Goal: Information Seeking & Learning: Learn about a topic

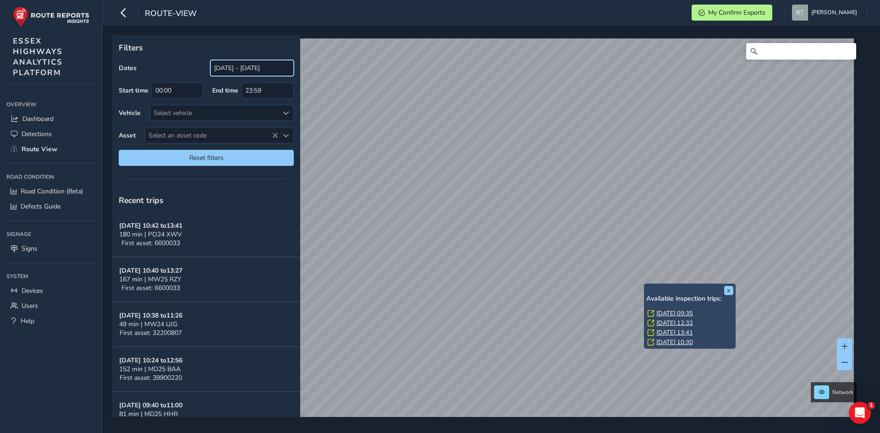
click at [262, 69] on input "[DATE] - [DATE]" at bounding box center [251, 68] width 83 height 16
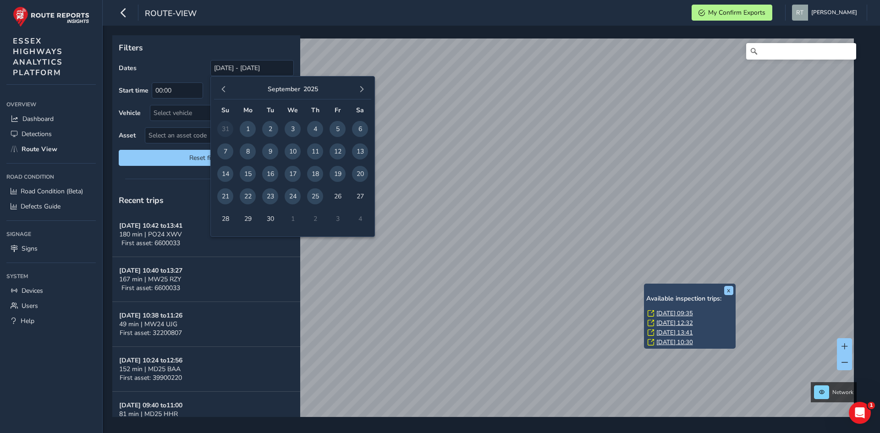
click at [224, 82] on div "September 2025" at bounding box center [292, 90] width 157 height 20
click at [225, 89] on span "button" at bounding box center [223, 89] width 6 height 6
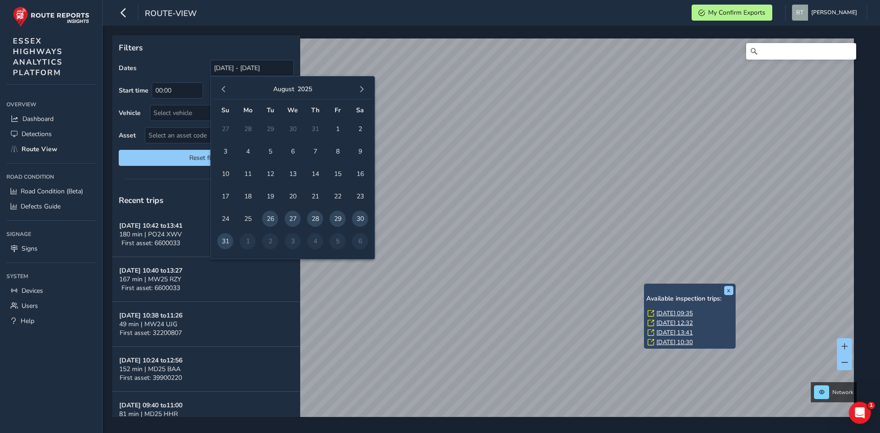
click at [225, 89] on span "button" at bounding box center [223, 89] width 6 height 6
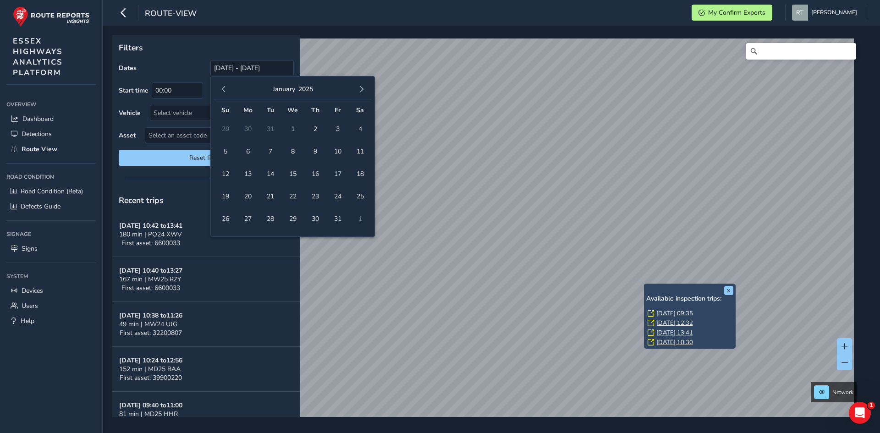
click at [225, 89] on span "button" at bounding box center [223, 89] width 6 height 6
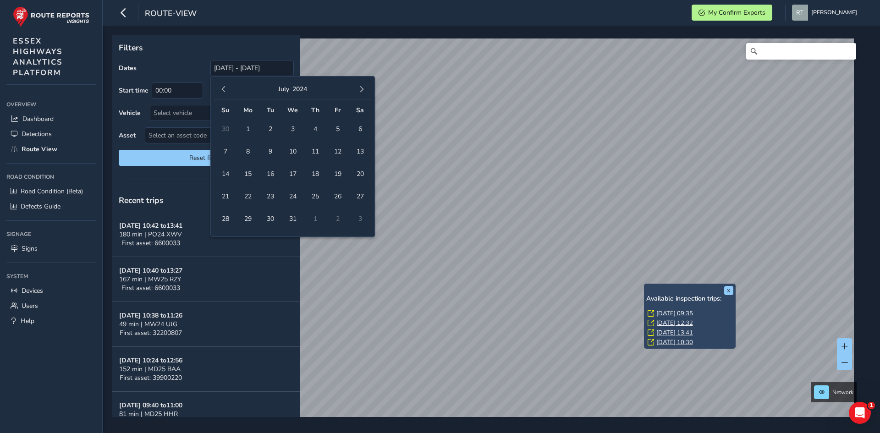
click at [225, 89] on span "button" at bounding box center [223, 89] width 6 height 6
click at [314, 129] on span "1" at bounding box center [315, 129] width 16 height 16
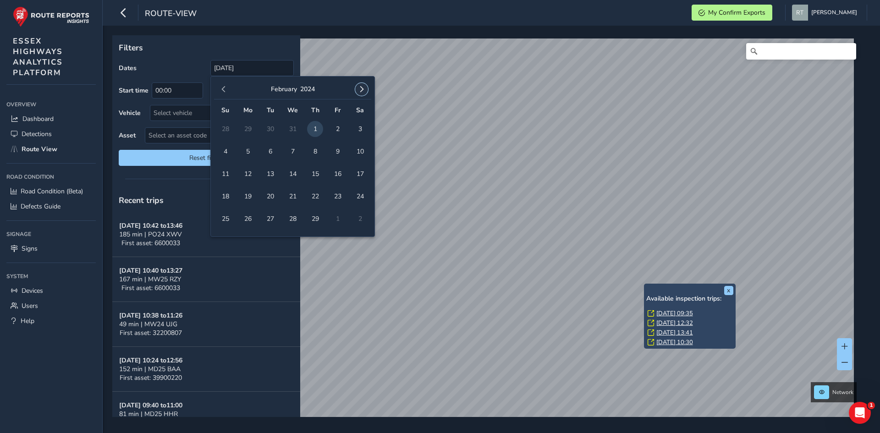
click at [364, 88] on span "button" at bounding box center [361, 89] width 6 height 6
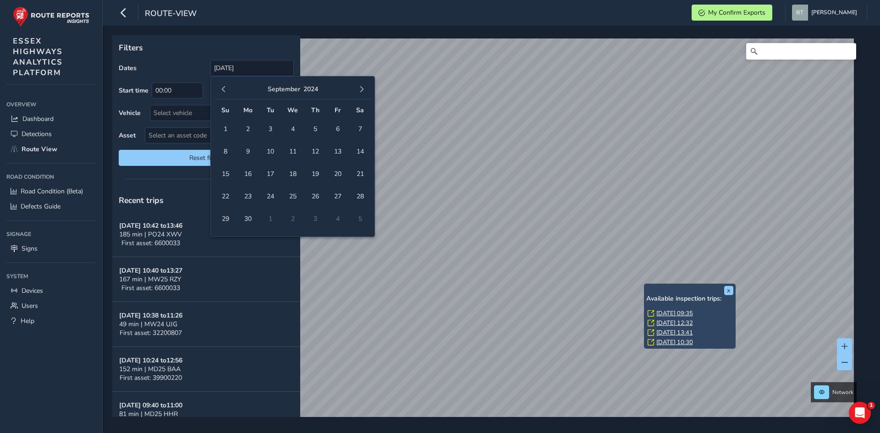
click at [364, 88] on span "button" at bounding box center [361, 89] width 6 height 6
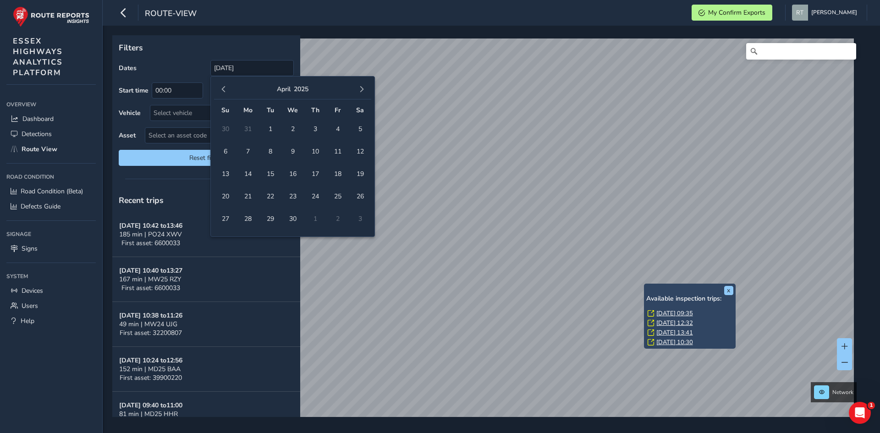
click at [364, 88] on span "button" at bounding box center [361, 89] width 6 height 6
click at [367, 89] on button "button" at bounding box center [361, 89] width 13 height 13
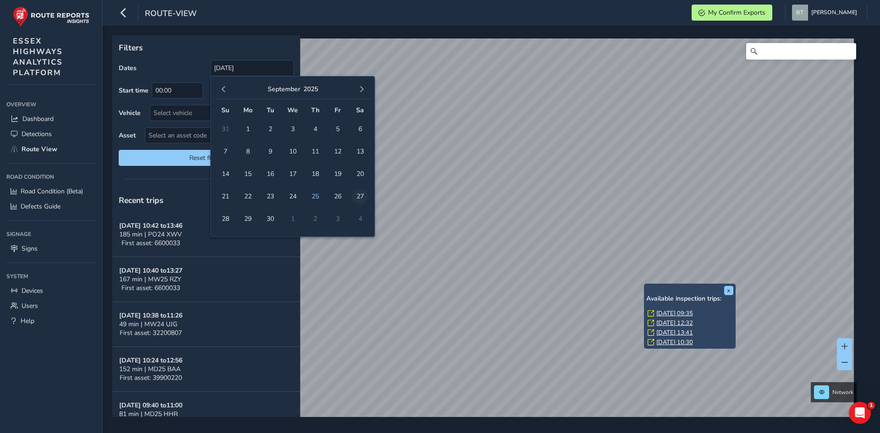
click at [357, 196] on span "27" at bounding box center [360, 196] width 16 height 16
type input "01/02/2024 - 27/09/2025"
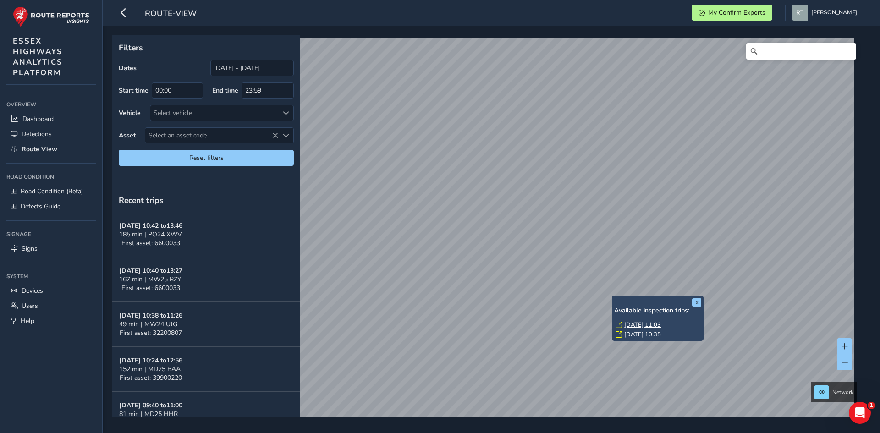
click at [628, 325] on link "Fri, 25 Apr, 11:03" at bounding box center [642, 325] width 37 height 8
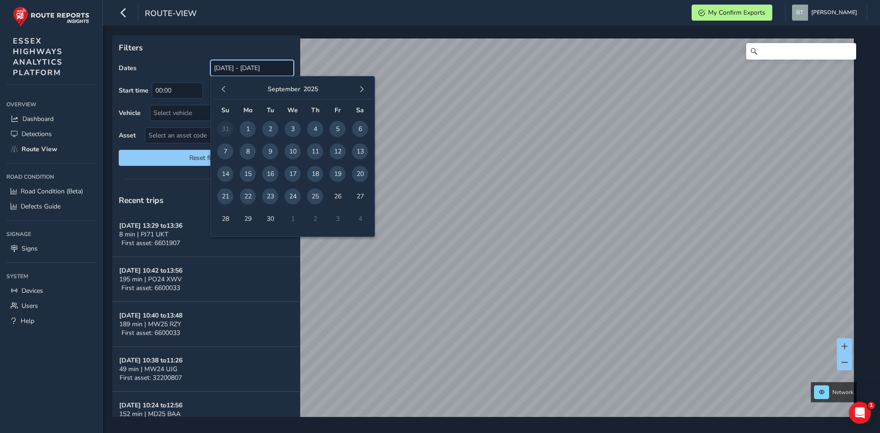
click at [245, 66] on input "[DATE] - [DATE]" at bounding box center [251, 68] width 83 height 16
click at [223, 88] on span "button" at bounding box center [223, 89] width 6 height 6
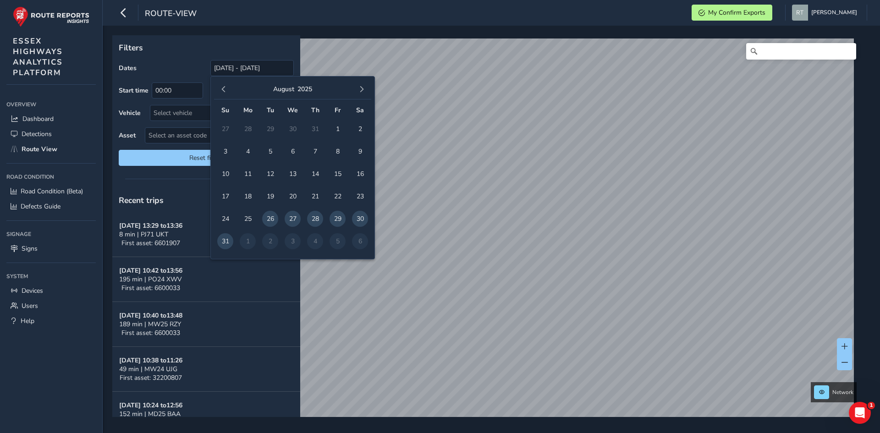
click at [223, 88] on span "button" at bounding box center [223, 89] width 6 height 6
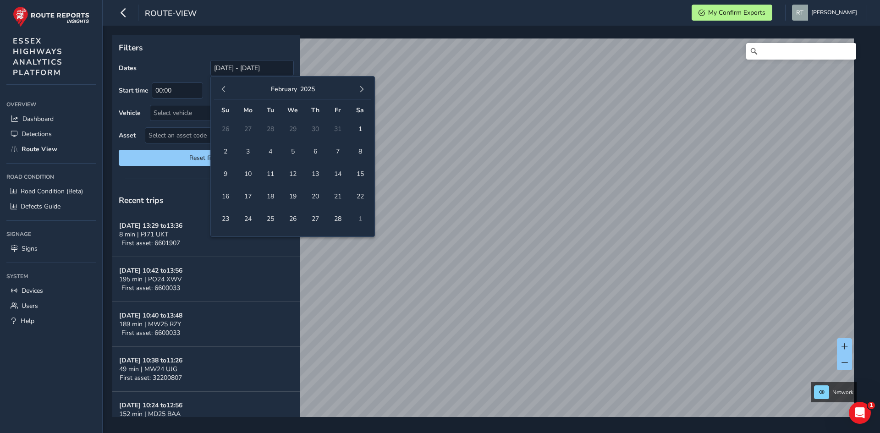
click at [223, 88] on span "button" at bounding box center [223, 89] width 6 height 6
click at [291, 131] on span "1" at bounding box center [293, 129] width 16 height 16
click at [362, 92] on span "button" at bounding box center [361, 89] width 6 height 6
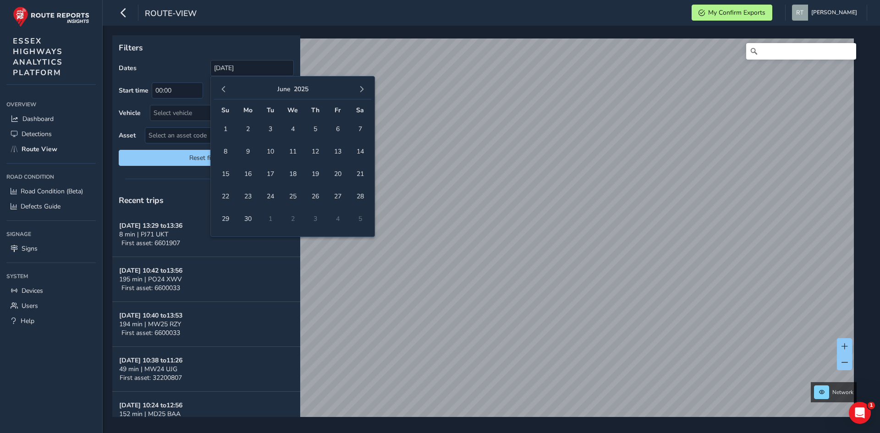
click at [362, 92] on span "button" at bounding box center [361, 89] width 6 height 6
click at [361, 154] on span "8" at bounding box center [360, 151] width 16 height 16
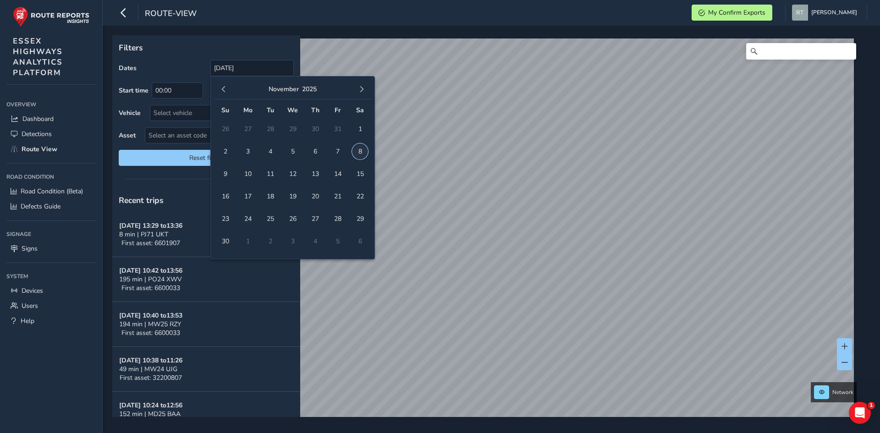
type input "01/01/2025 - 08/11/2025"
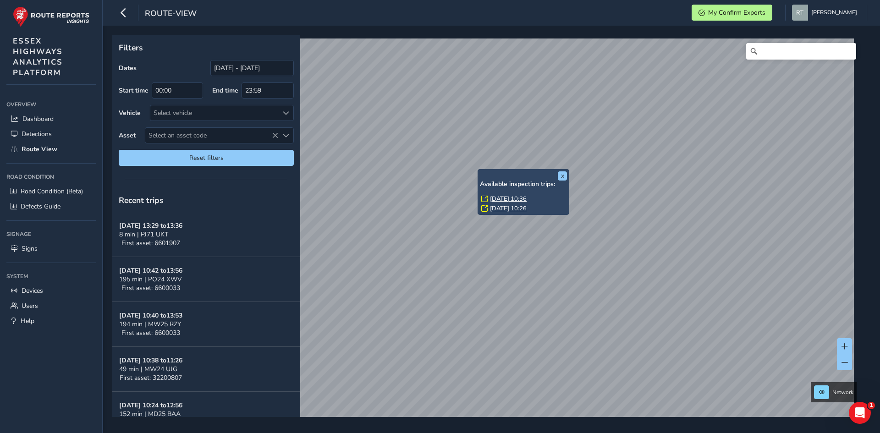
click at [493, 199] on link "Mon, 17 Mar, 10:36" at bounding box center [508, 199] width 37 height 8
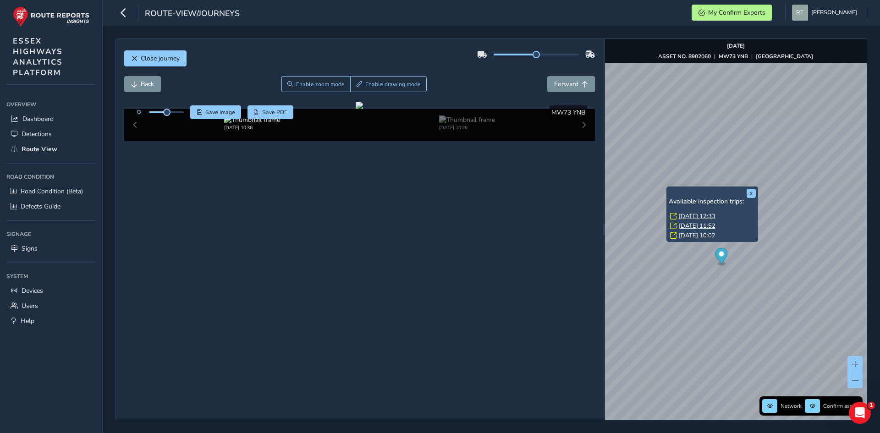
click at [698, 215] on link "Tue, 12 Aug, 12:33" at bounding box center [697, 216] width 37 height 8
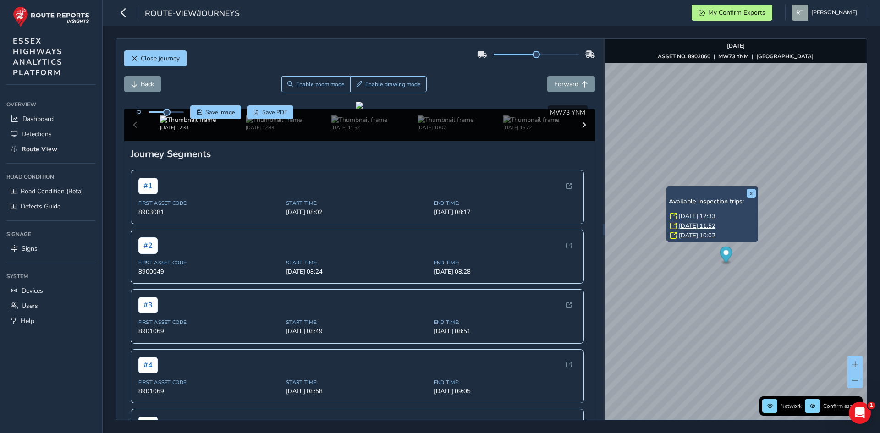
click at [696, 217] on link "Tue, 12 Aug, 12:33" at bounding box center [697, 216] width 37 height 8
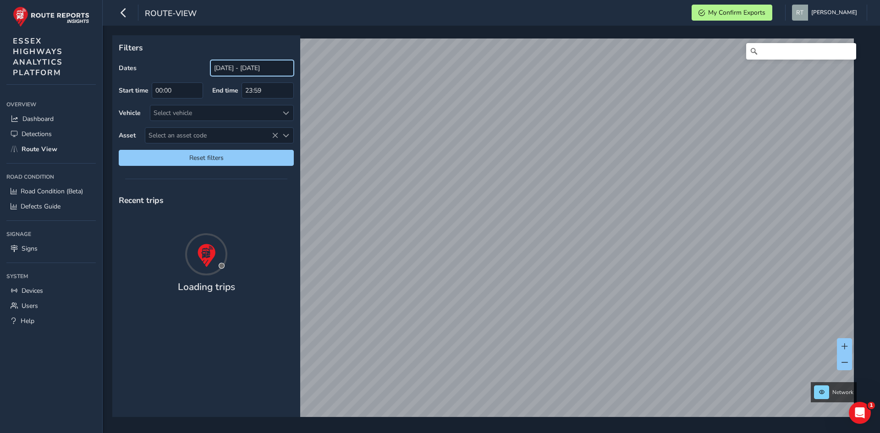
click at [231, 70] on input "[DATE] - [DATE]" at bounding box center [251, 68] width 83 height 16
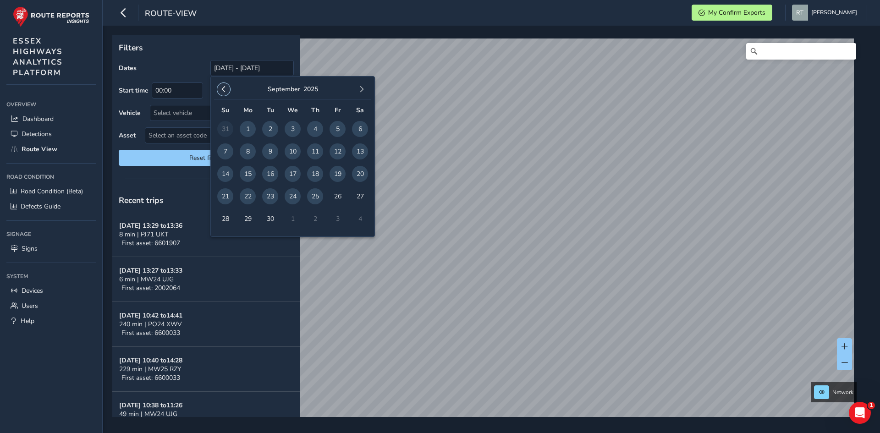
click at [228, 88] on button "button" at bounding box center [223, 89] width 13 height 13
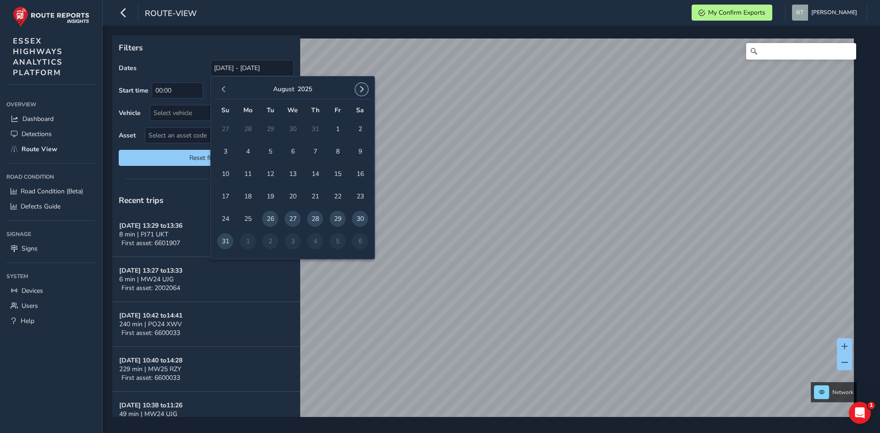
click at [361, 87] on span "button" at bounding box center [361, 89] width 6 height 6
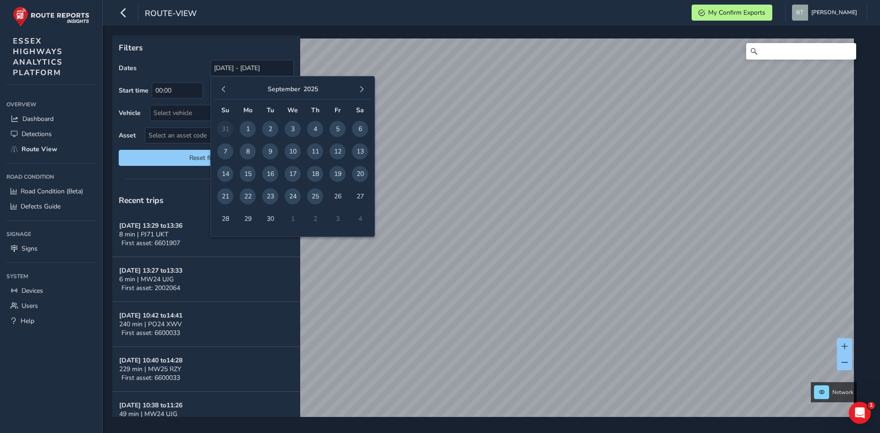
click at [361, 87] on span "button" at bounding box center [361, 89] width 6 height 6
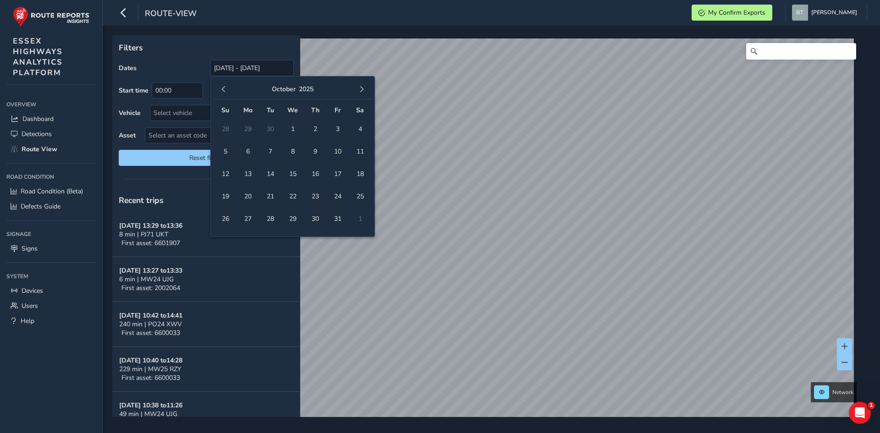
click at [361, 87] on span "button" at bounding box center [361, 89] width 6 height 6
click at [219, 85] on button "button" at bounding box center [223, 89] width 13 height 13
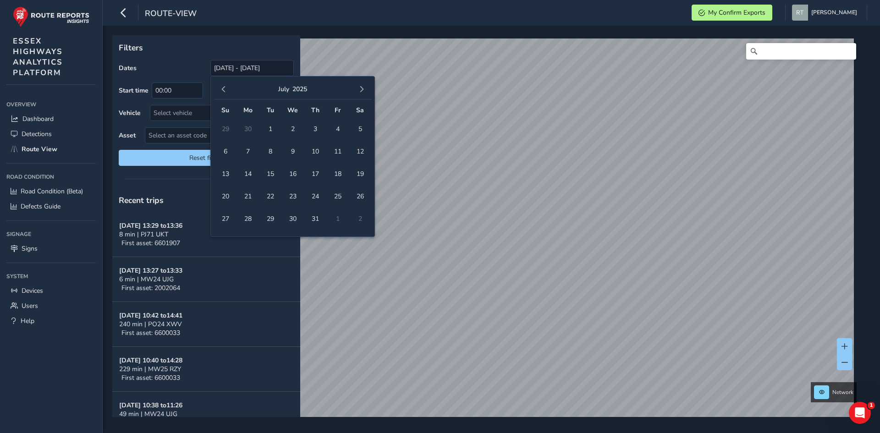
click at [219, 85] on button "button" at bounding box center [223, 89] width 13 height 13
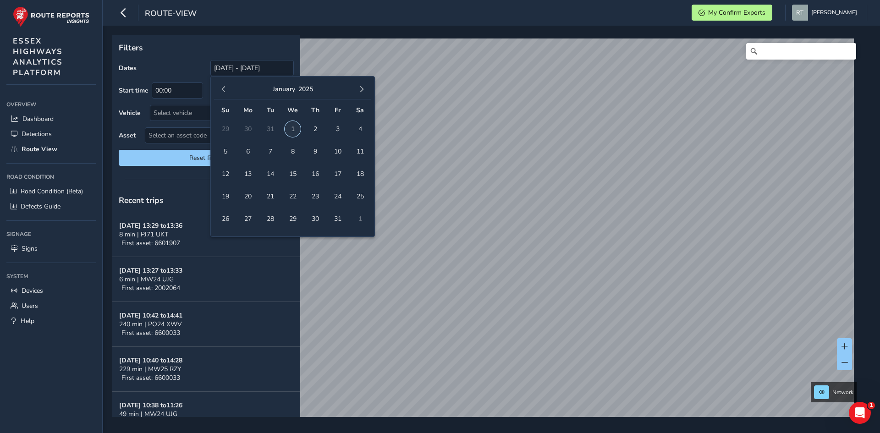
click at [292, 129] on span "1" at bounding box center [293, 129] width 16 height 16
click at [363, 89] on span "button" at bounding box center [361, 89] width 6 height 6
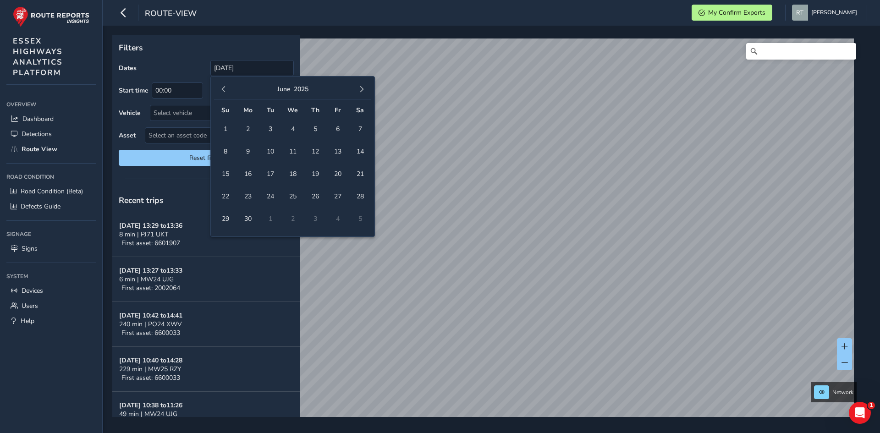
click at [363, 89] on span "button" at bounding box center [361, 89] width 6 height 6
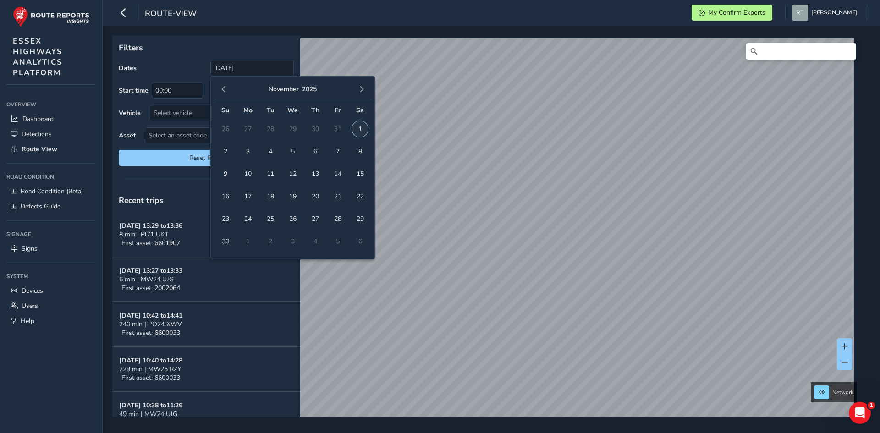
click at [362, 125] on span "1" at bounding box center [360, 129] width 16 height 16
type input "01/01/2025 - 01/11/2025"
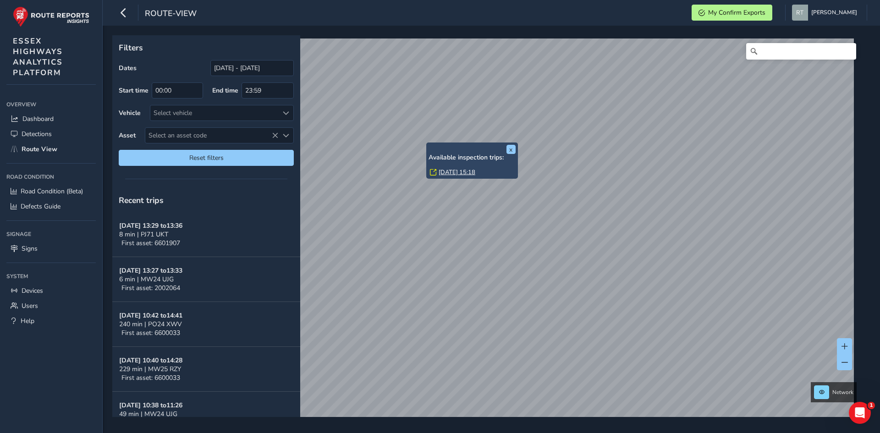
click at [455, 170] on link "Tue, 25 Mar, 15:18" at bounding box center [457, 172] width 37 height 8
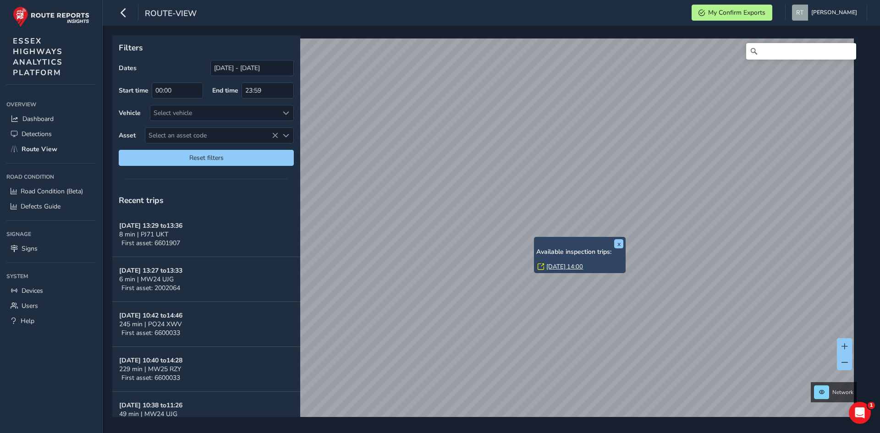
click at [554, 267] on link "[DATE] 14:00" at bounding box center [564, 267] width 37 height 8
click at [542, 428] on div "Filters Dates [DATE] - [DATE] Start time 00:00 End time 23:59 Vehicle Select ve…" at bounding box center [491, 229] width 777 height 407
click at [783, 55] on input "Search" at bounding box center [801, 51] width 110 height 16
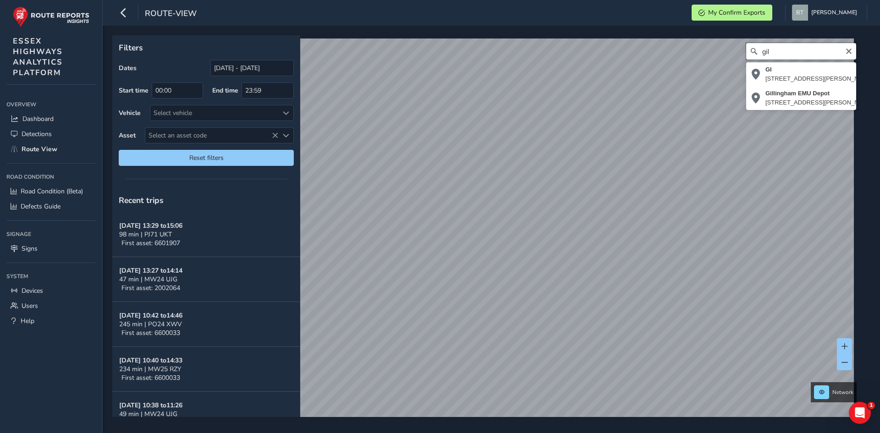
click at [764, 49] on input "gil" at bounding box center [801, 51] width 110 height 16
type input "g"
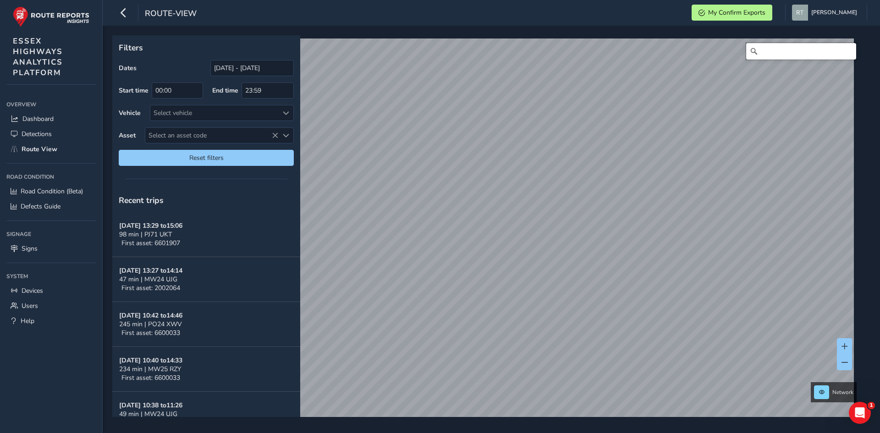
paste input "[STREET_ADDRESS]"
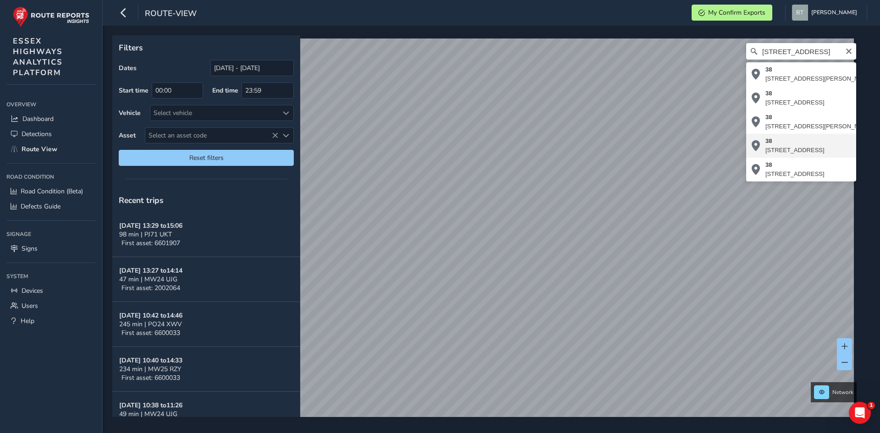
type input "38, Guildford Road, Hythe, Colchester, Essex, England, CO1 2YL, United Kingdom"
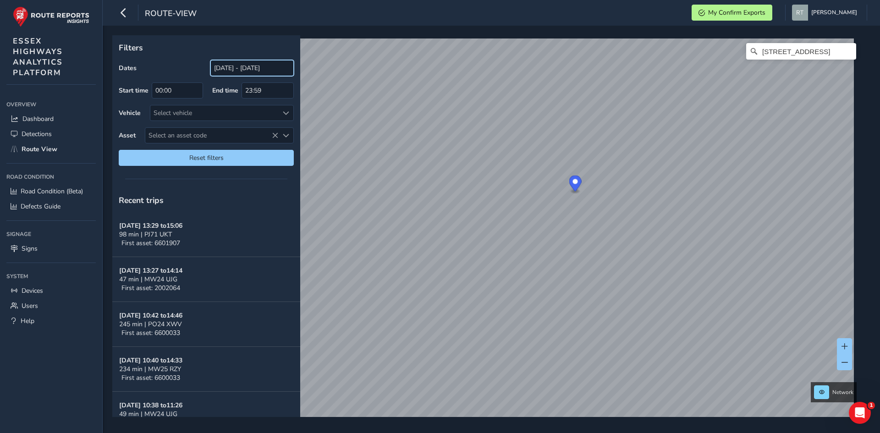
click at [266, 69] on input "[DATE] - [DATE]" at bounding box center [251, 68] width 83 height 16
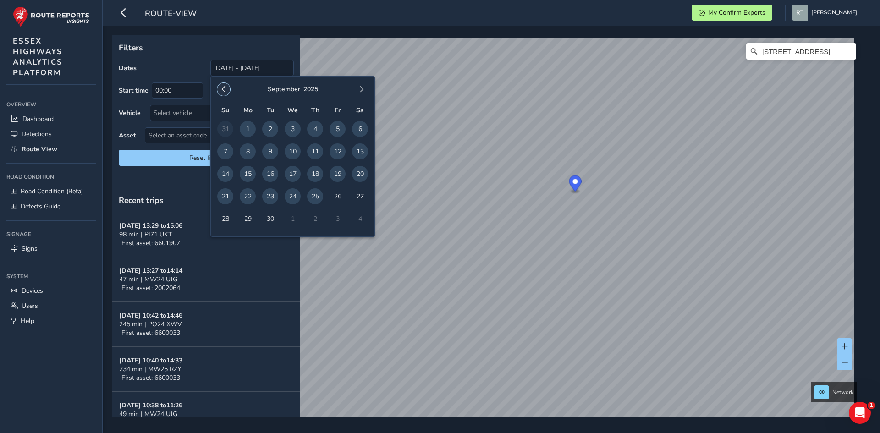
click at [225, 87] on span "button" at bounding box center [223, 89] width 6 height 6
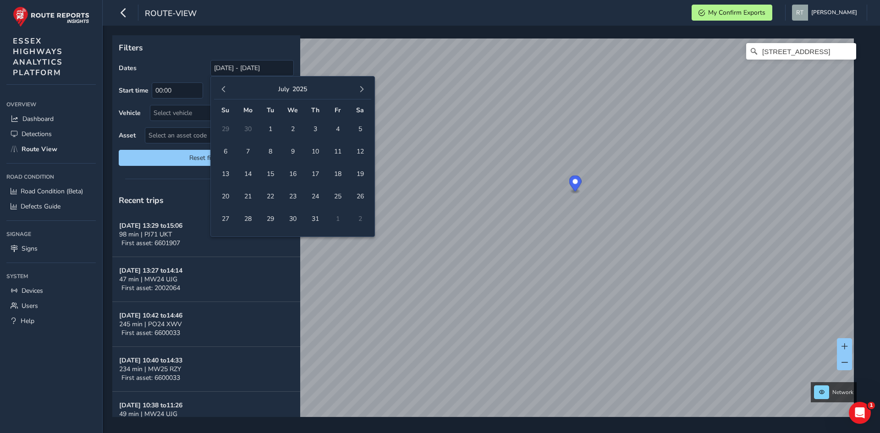
click at [225, 87] on span "button" at bounding box center [223, 89] width 6 height 6
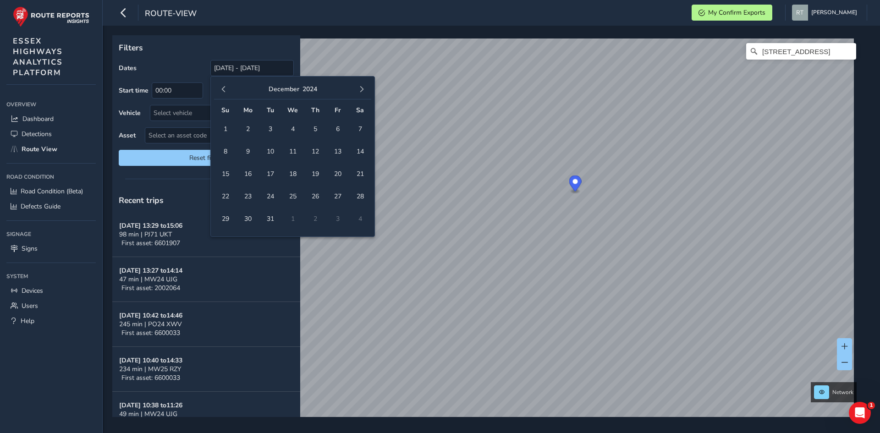
click at [225, 87] on span "button" at bounding box center [223, 89] width 6 height 6
click at [315, 131] on span "1" at bounding box center [315, 129] width 16 height 16
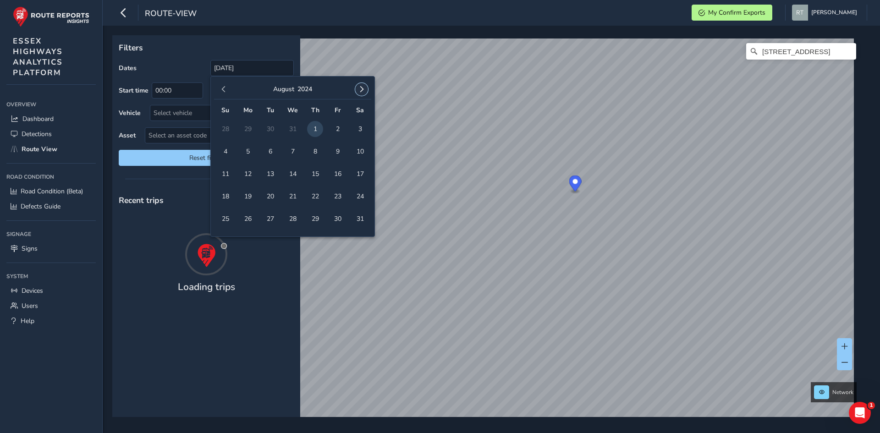
click at [357, 91] on button "button" at bounding box center [361, 89] width 13 height 13
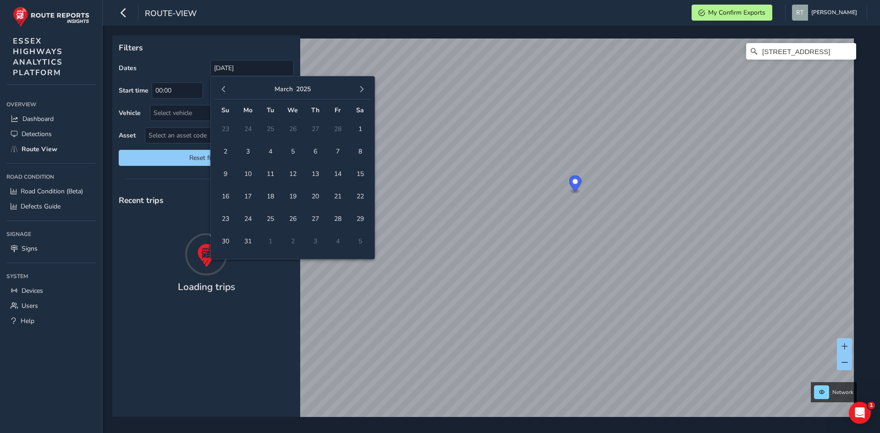
click at [357, 91] on button "button" at bounding box center [361, 89] width 13 height 13
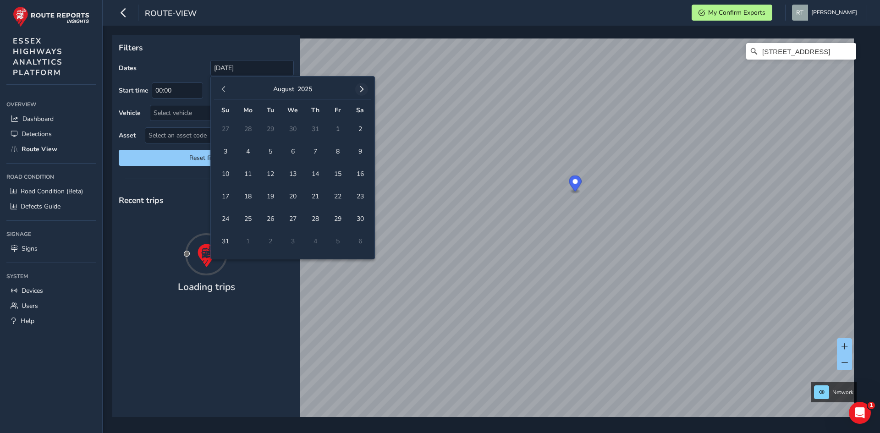
click at [363, 95] on button "button" at bounding box center [361, 89] width 13 height 13
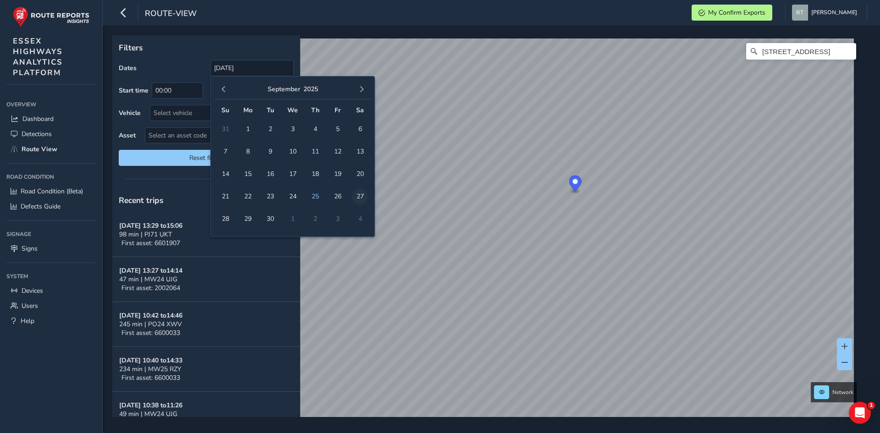
click at [359, 195] on span "27" at bounding box center [360, 196] width 16 height 16
type input "01/08/2024 - 27/09/2025"
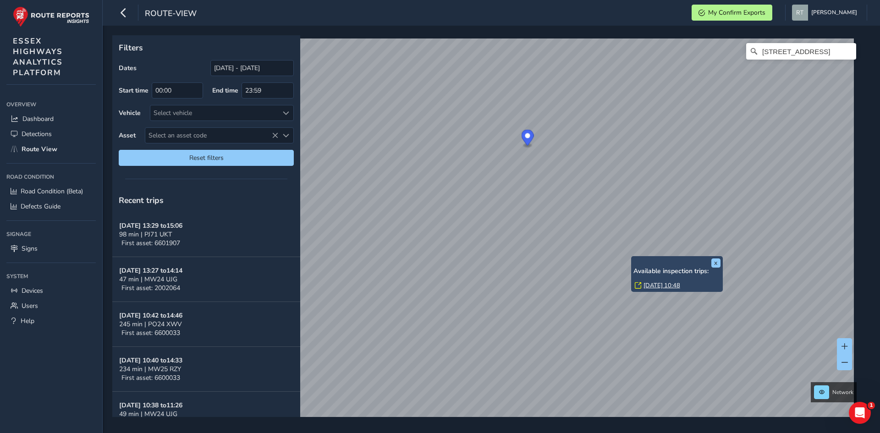
click at [650, 286] on link "Thu, 21 Aug, 10:48" at bounding box center [661, 285] width 37 height 8
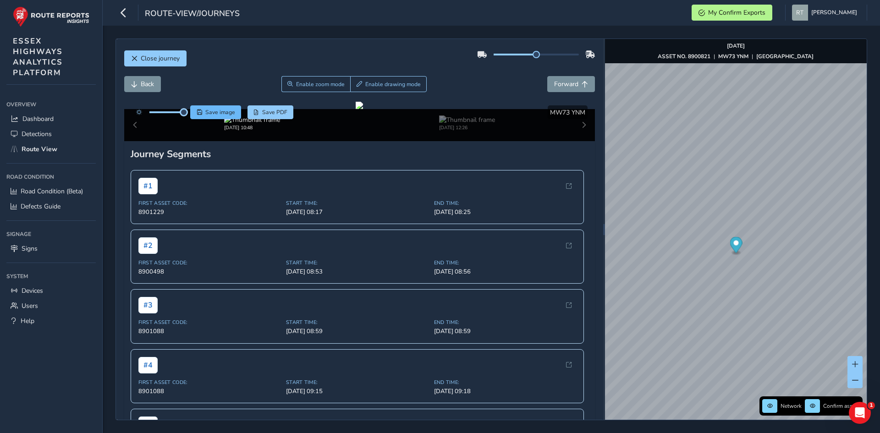
drag, startPoint x: 170, startPoint y: 112, endPoint x: 191, endPoint y: 113, distance: 21.1
click at [191, 113] on div "Save image Save PDF" at bounding box center [213, 112] width 162 height 14
click at [653, 211] on icon "Map marker" at bounding box center [654, 211] width 12 height 16
click at [658, 170] on icon "Map marker" at bounding box center [654, 165] width 12 height 16
click at [738, 220] on button "x" at bounding box center [738, 224] width 9 height 9
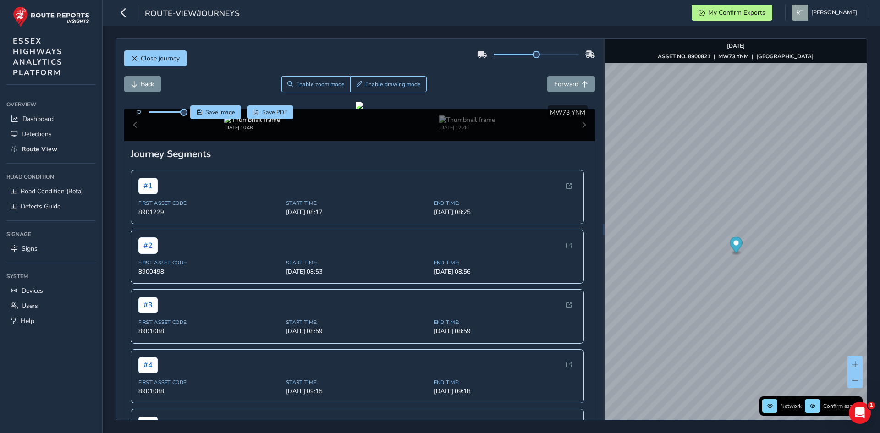
click at [741, 243] on icon "Map marker" at bounding box center [736, 245] width 12 height 16
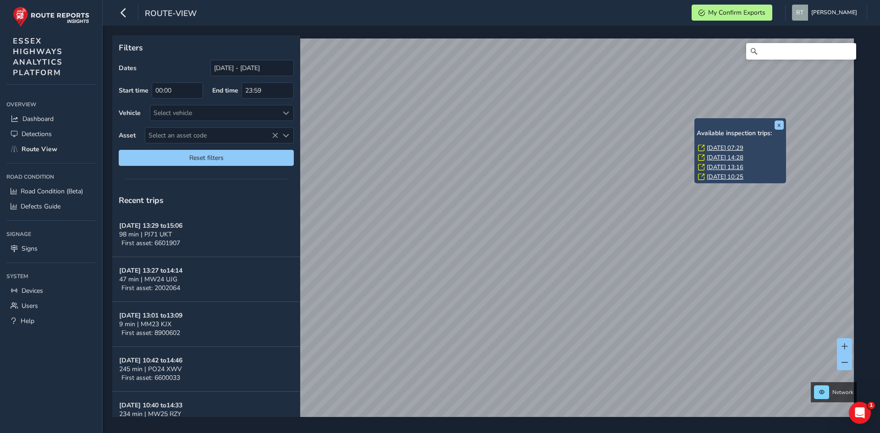
click at [708, 146] on link "Fri, 12 Sep, 07:29" at bounding box center [725, 148] width 37 height 8
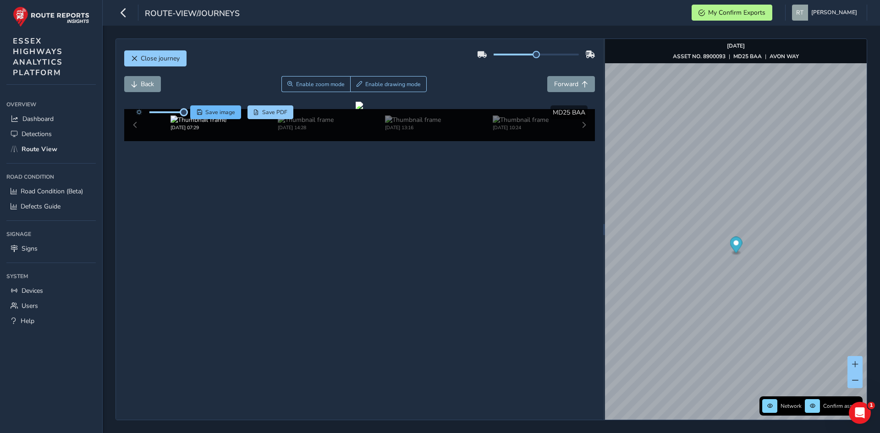
drag, startPoint x: 170, startPoint y: 111, endPoint x: 197, endPoint y: 112, distance: 27.5
click at [197, 112] on div "Save image Save PDF" at bounding box center [213, 112] width 162 height 14
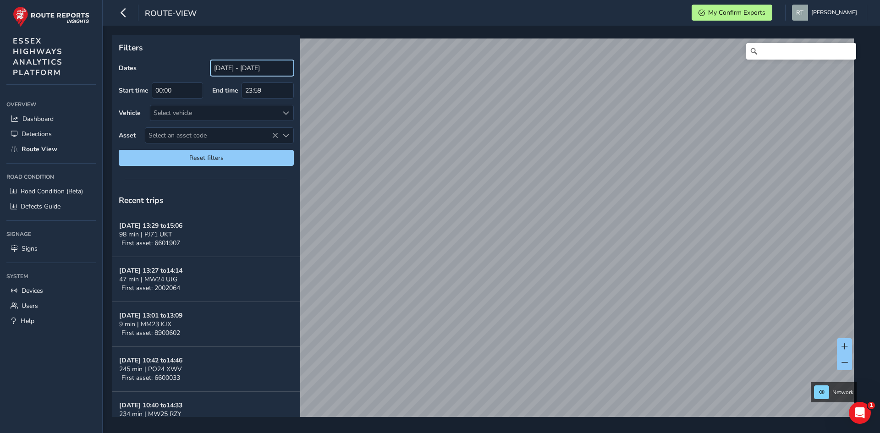
click at [255, 73] on input "[DATE] - [DATE]" at bounding box center [251, 68] width 83 height 16
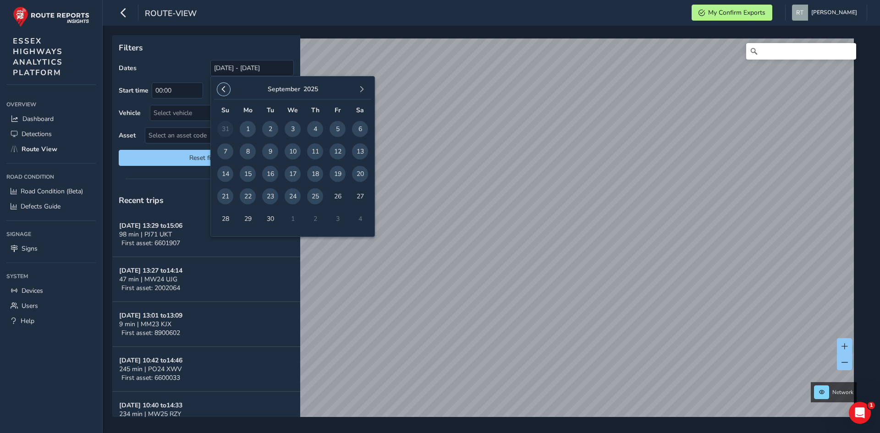
click at [223, 92] on span "button" at bounding box center [223, 89] width 6 height 6
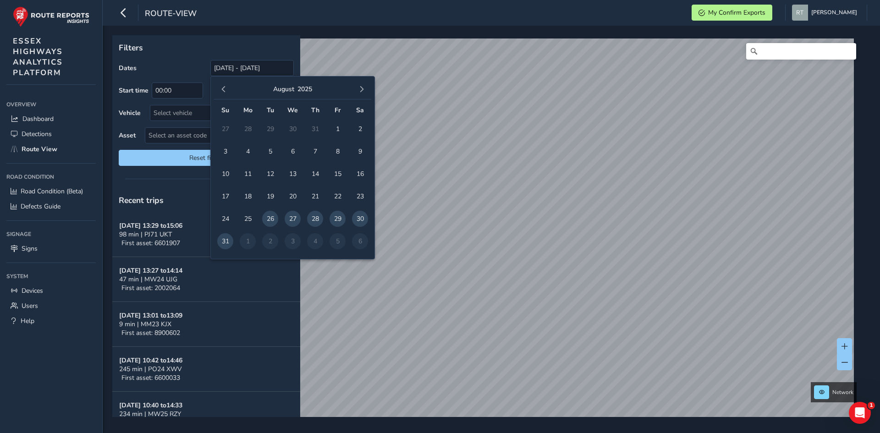
click at [223, 91] on span "button" at bounding box center [223, 89] width 6 height 6
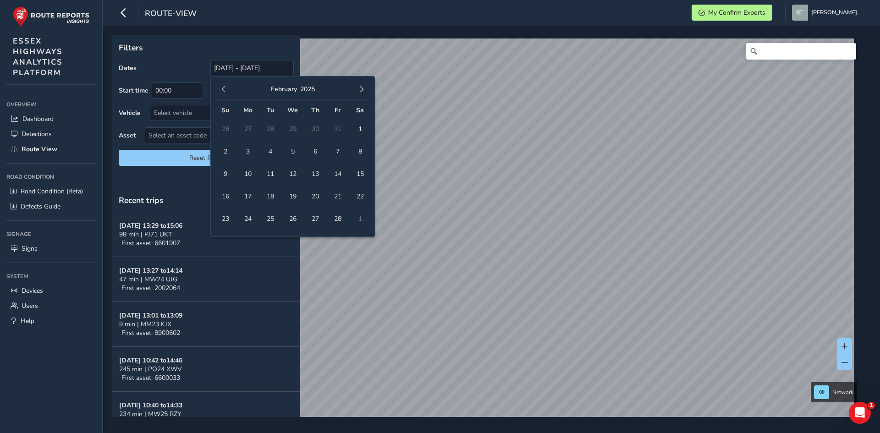
click at [223, 91] on span "button" at bounding box center [223, 89] width 6 height 6
click at [225, 132] on span "1" at bounding box center [225, 129] width 16 height 16
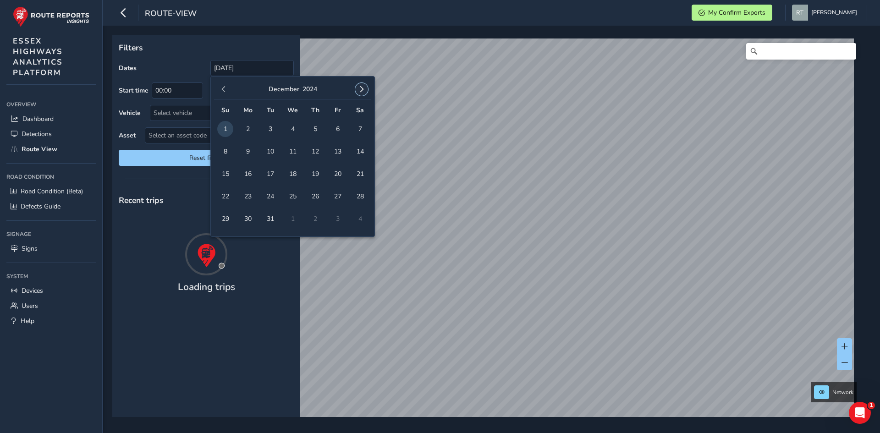
click at [362, 92] on span "button" at bounding box center [361, 89] width 6 height 6
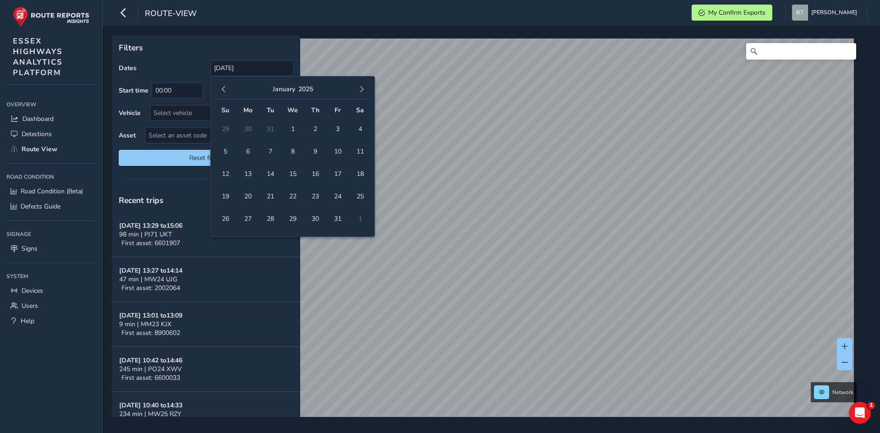
click at [362, 92] on span "button" at bounding box center [361, 89] width 6 height 6
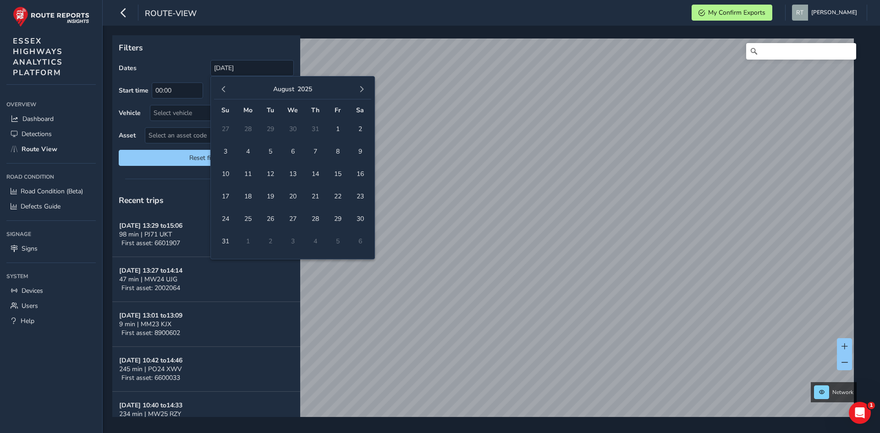
click at [362, 92] on span "button" at bounding box center [361, 89] width 6 height 6
click at [363, 176] on span "18" at bounding box center [360, 174] width 16 height 16
type input "[DATE] - [DATE]"
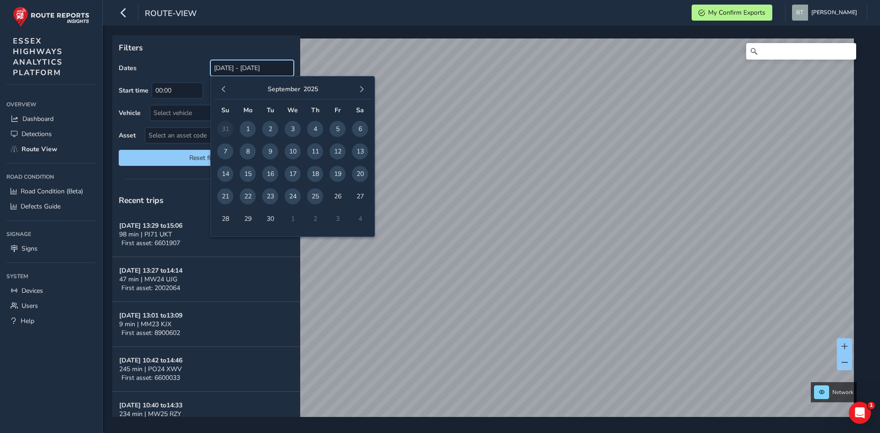
click at [229, 63] on input "[DATE] - [DATE]" at bounding box center [251, 68] width 83 height 16
click at [220, 87] on button "button" at bounding box center [223, 89] width 13 height 13
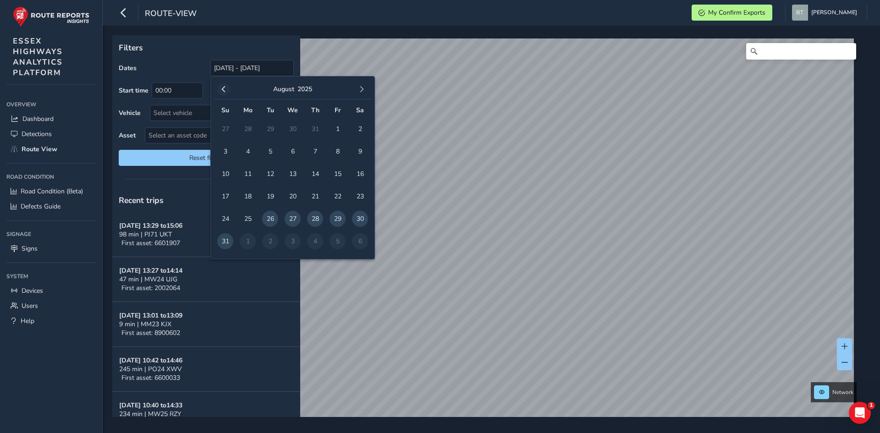
click at [222, 87] on span "button" at bounding box center [223, 89] width 6 height 6
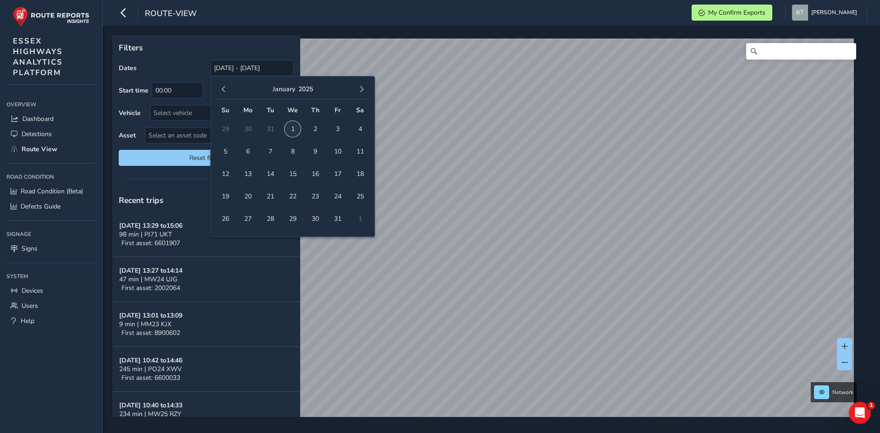
click at [291, 129] on span "1" at bounding box center [293, 129] width 16 height 16
click at [367, 93] on button "button" at bounding box center [361, 89] width 13 height 13
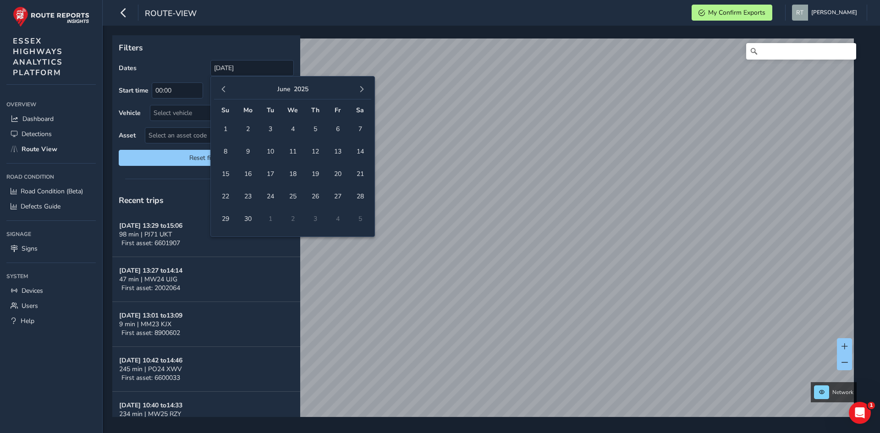
click at [367, 93] on button "button" at bounding box center [361, 89] width 13 height 13
click at [359, 156] on span "13" at bounding box center [360, 151] width 16 height 16
type input "01/01/2025 - 13/09/2025"
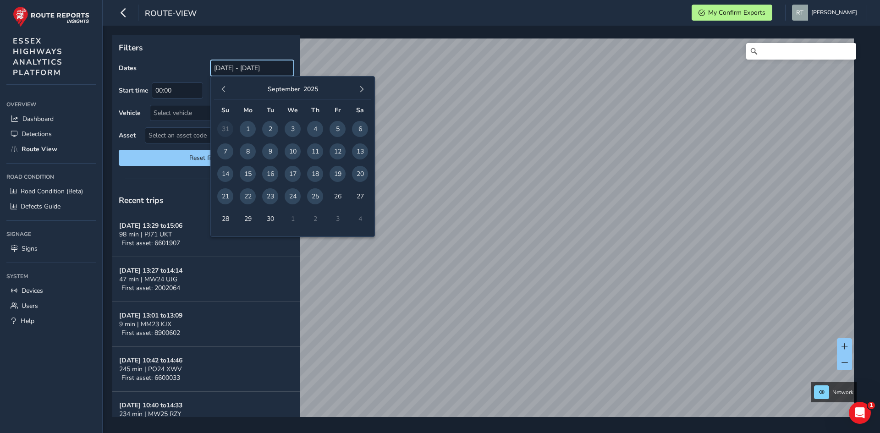
click at [225, 66] on input "[DATE] - [DATE]" at bounding box center [251, 68] width 83 height 16
click at [229, 88] on button "button" at bounding box center [223, 89] width 13 height 13
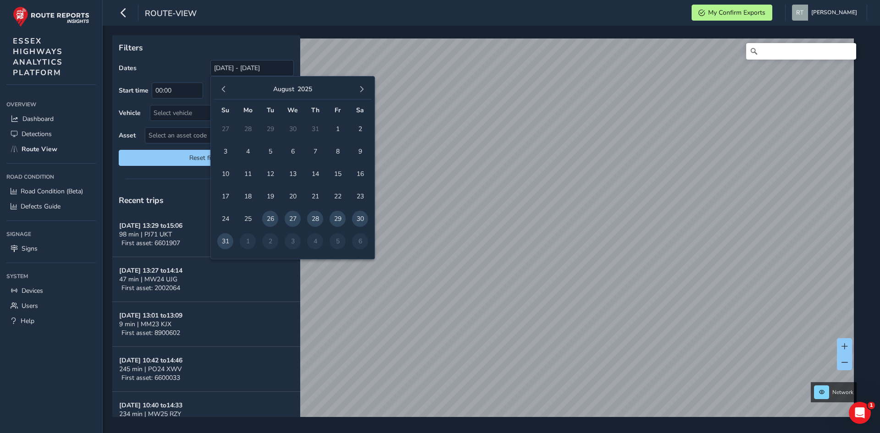
click at [229, 88] on button "button" at bounding box center [223, 89] width 13 height 13
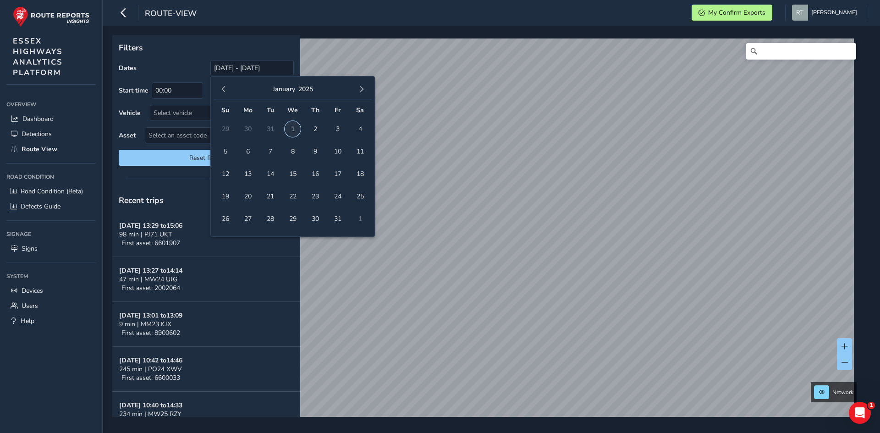
click at [289, 126] on span "1" at bounding box center [293, 129] width 16 height 16
click at [359, 93] on button "button" at bounding box center [361, 89] width 13 height 13
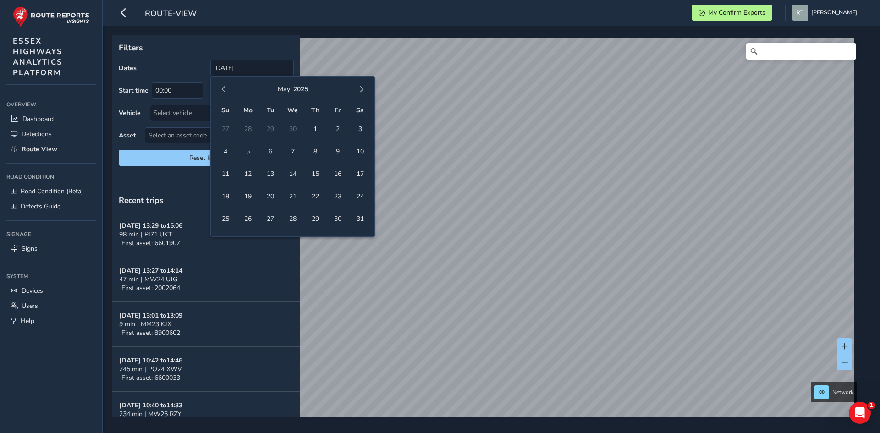
click at [359, 93] on button "button" at bounding box center [361, 89] width 13 height 13
click at [361, 194] on span "27" at bounding box center [360, 196] width 16 height 16
type input "01/01/2025 - 27/09/2025"
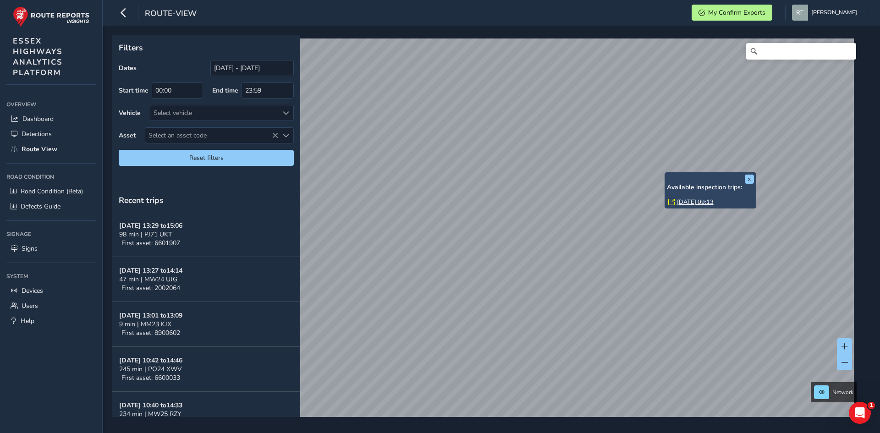
click at [681, 203] on link "Wed, 19 Mar, 09:13" at bounding box center [695, 202] width 37 height 8
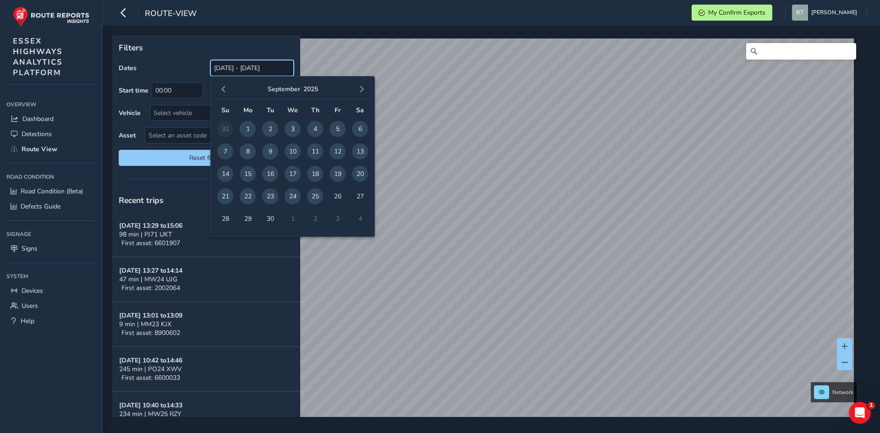
click at [238, 68] on input "[DATE] - [DATE]" at bounding box center [251, 68] width 83 height 16
click at [221, 87] on span "button" at bounding box center [223, 89] width 6 height 6
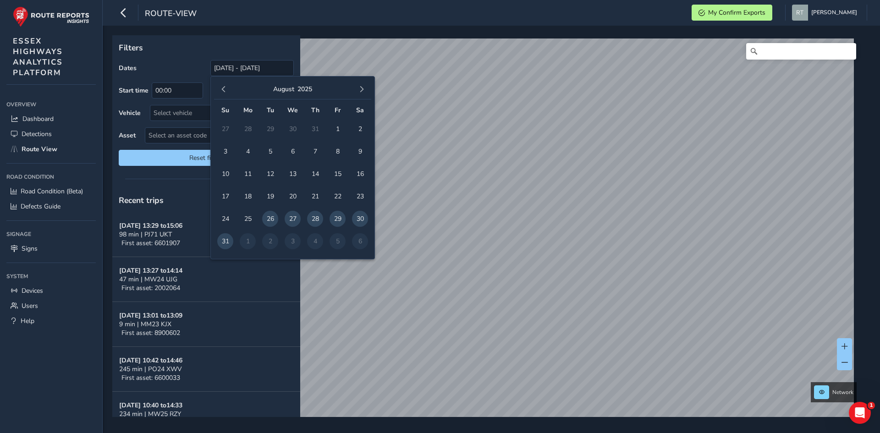
click at [222, 87] on span "button" at bounding box center [223, 89] width 6 height 6
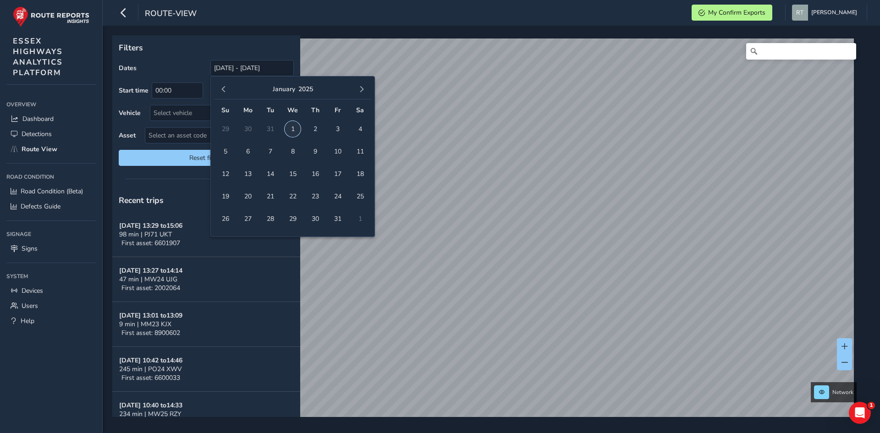
click at [294, 128] on span "1" at bounding box center [293, 129] width 16 height 16
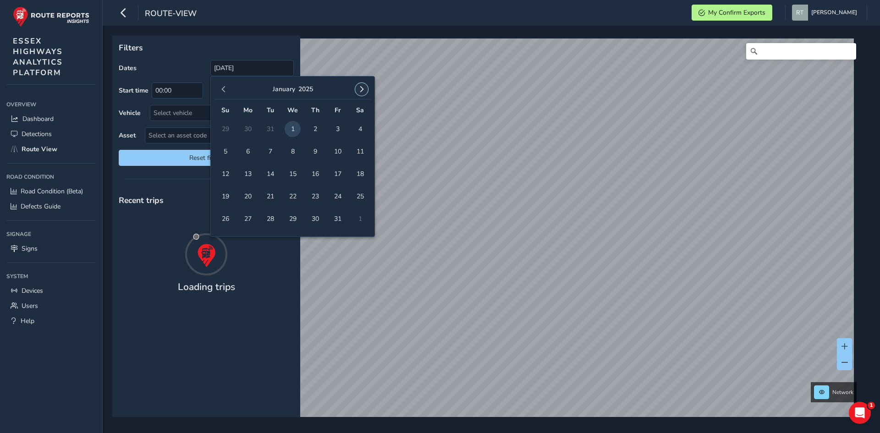
click at [359, 89] on span "button" at bounding box center [361, 89] width 6 height 6
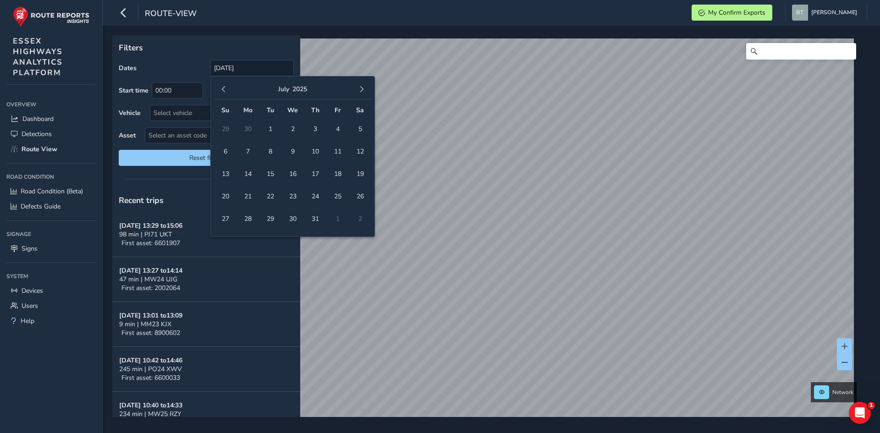
click at [359, 89] on span "button" at bounding box center [361, 89] width 6 height 6
click at [360, 133] on span "1" at bounding box center [360, 129] width 16 height 16
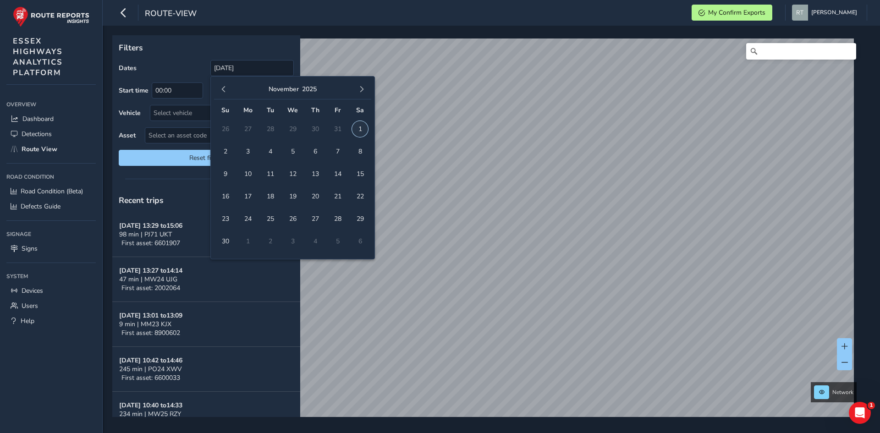
type input "[DATE] - [DATE]"
